Goal: Information Seeking & Learning: Learn about a topic

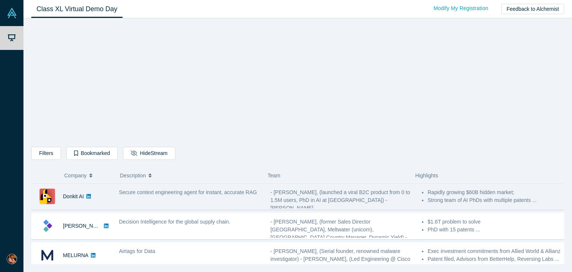
click at [165, 199] on div "Secure context engineering agent for instant, accurate RAG" at bounding box center [191, 196] width 152 height 23
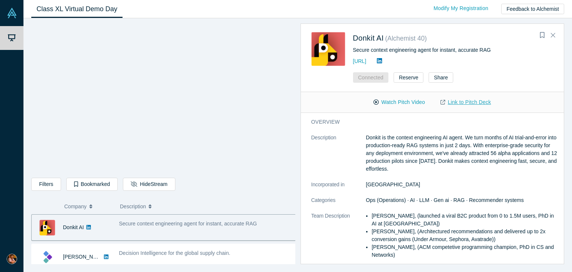
click at [459, 102] on link "Link to Pitch Deck" at bounding box center [466, 102] width 66 height 13
